Goal: Information Seeking & Learning: Check status

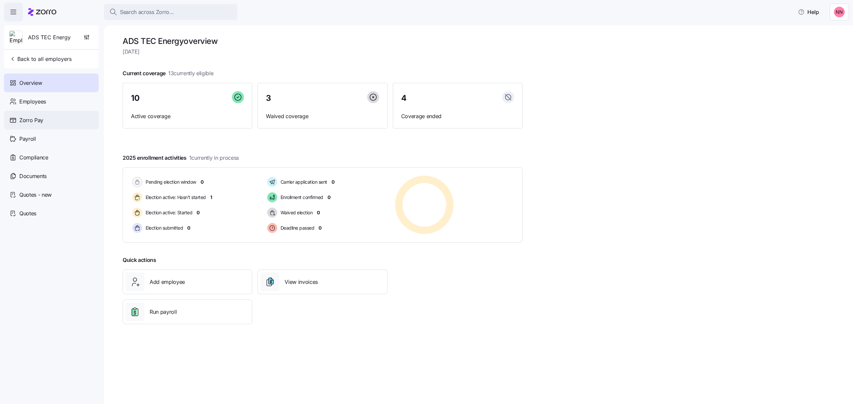
click at [31, 118] on span "Zorro Pay" at bounding box center [31, 120] width 24 height 8
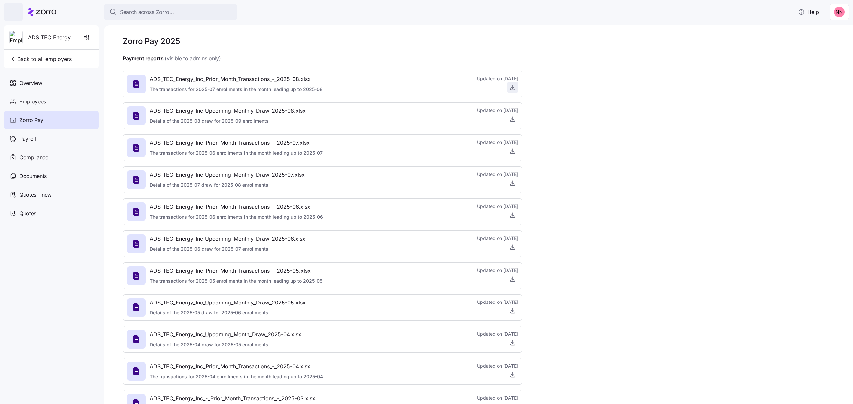
click at [512, 87] on icon "button" at bounding box center [512, 87] width 7 height 7
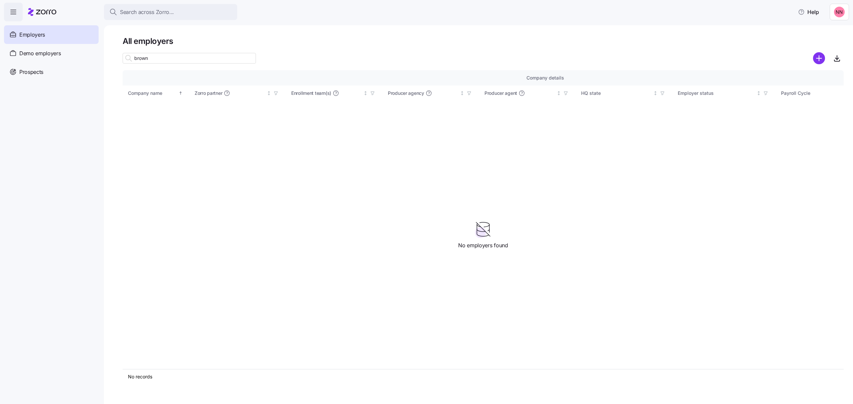
type input "brown"
click at [176, 10] on div "Search across Zorro..." at bounding box center [170, 12] width 123 height 8
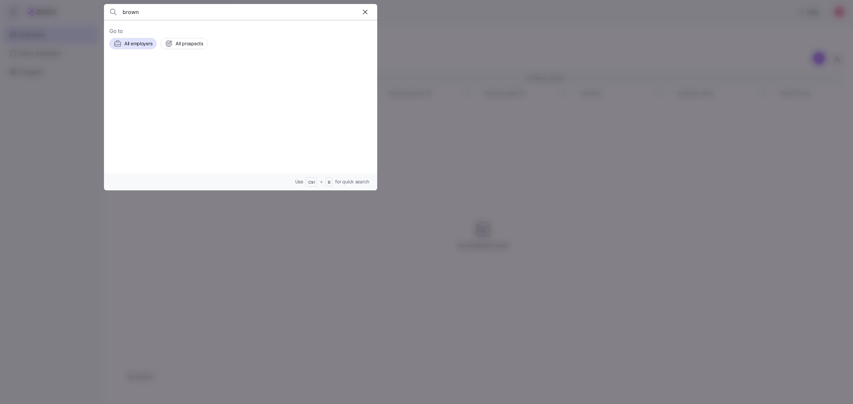
type input "brown"
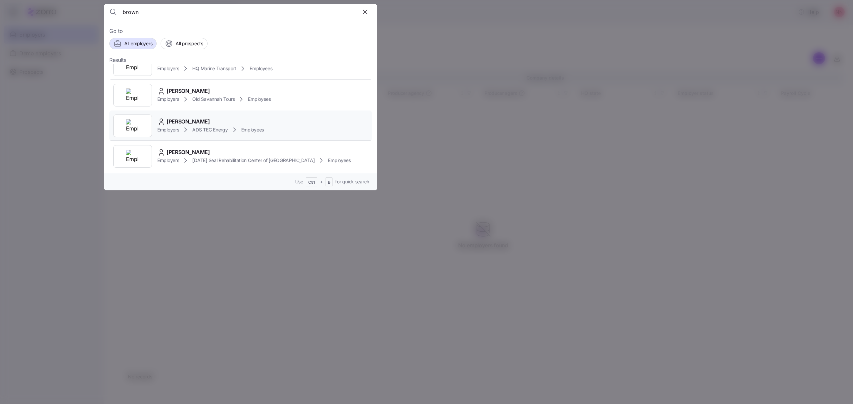
click at [192, 127] on div "Employers ADS TEC Energy Employees" at bounding box center [210, 130] width 107 height 8
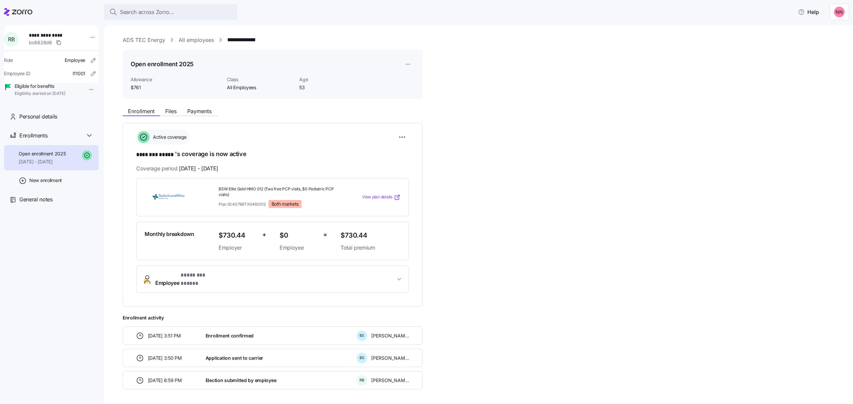
click at [380, 196] on span "View plan details" at bounding box center [377, 197] width 30 height 6
click at [149, 7] on button "Search across Zorro..." at bounding box center [170, 12] width 133 height 16
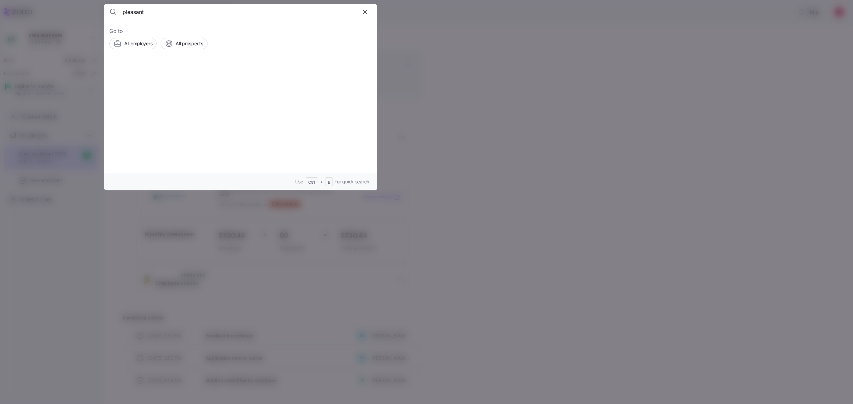
type input "pleasant"
click at [361, 11] on icon "button" at bounding box center [365, 12] width 8 height 8
click at [126, 12] on input at bounding box center [208, 12] width 171 height 16
type input "mitchell"
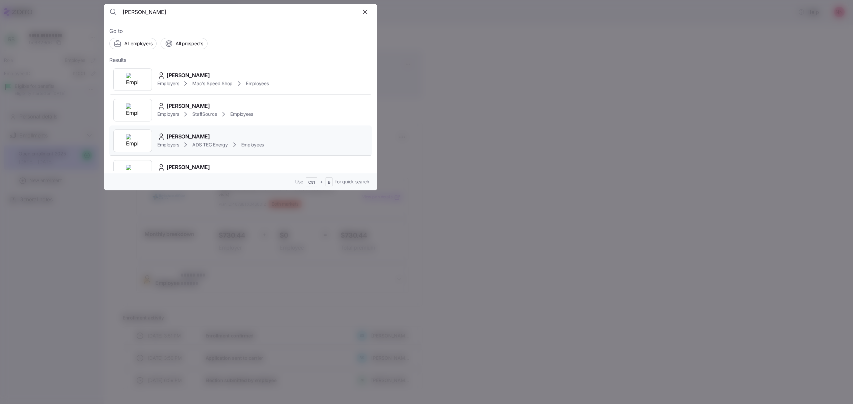
click at [205, 135] on span "Mitchell Plesset" at bounding box center [188, 137] width 43 height 8
